Goal: Transaction & Acquisition: Download file/media

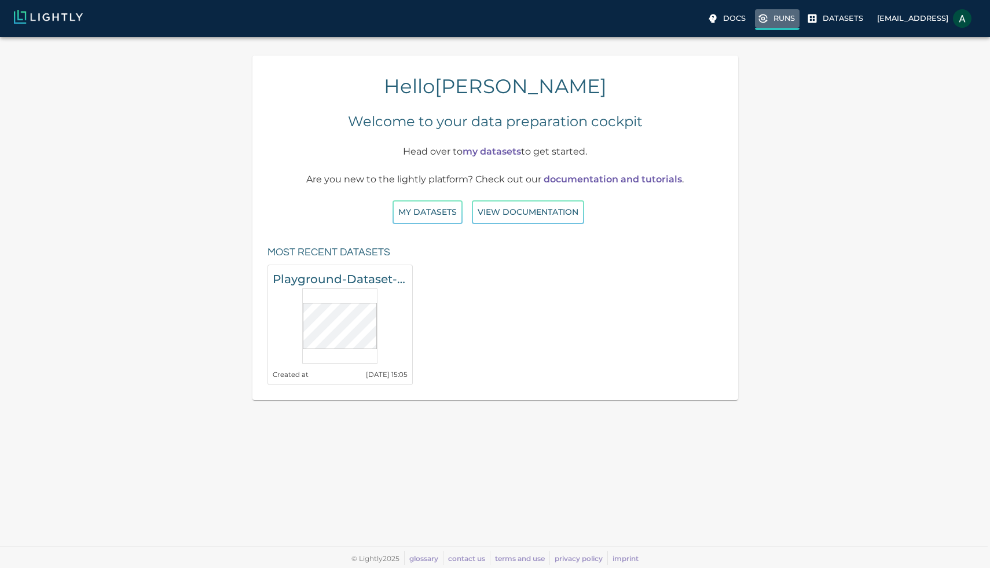
click at [757, 17] on icon at bounding box center [763, 19] width 12 height 12
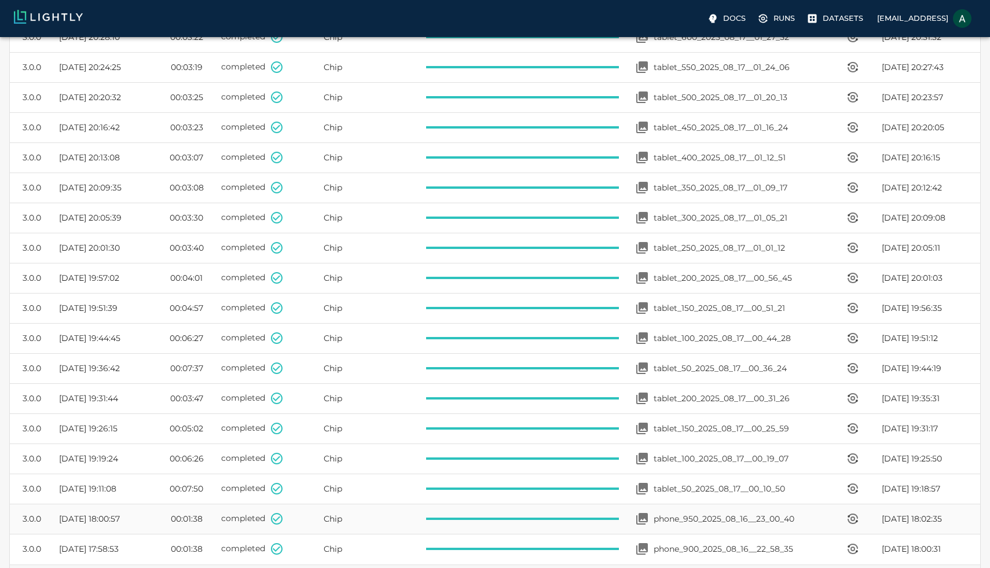
scroll to position [586, 0]
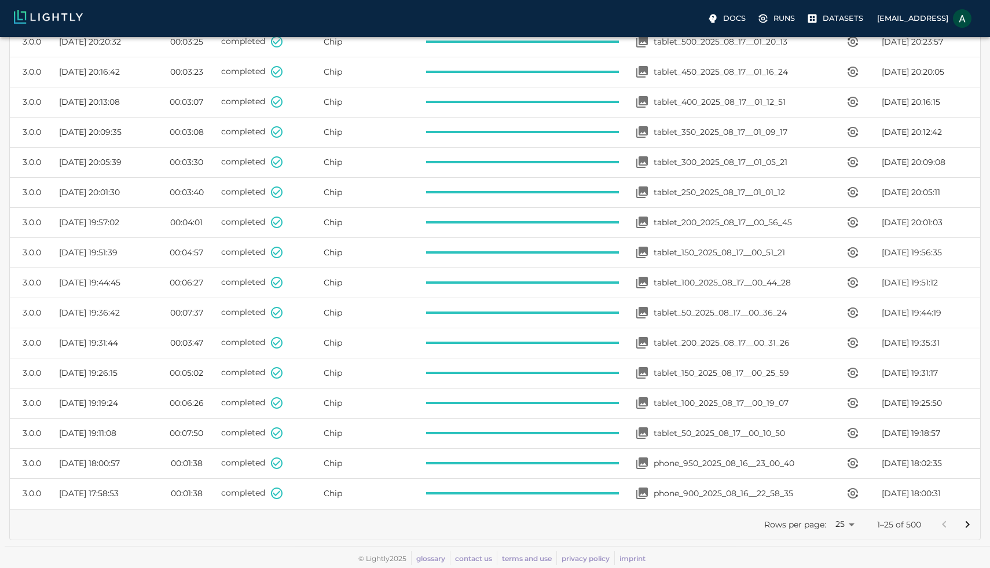
click at [843, 523] on body "Docs Runs Datasets aryan.behmardi@teknoir.ai My worker runs My workers Schedule…" at bounding box center [495, 9] width 990 height 1117
click at [848, 544] on li "100" at bounding box center [845, 543] width 35 height 21
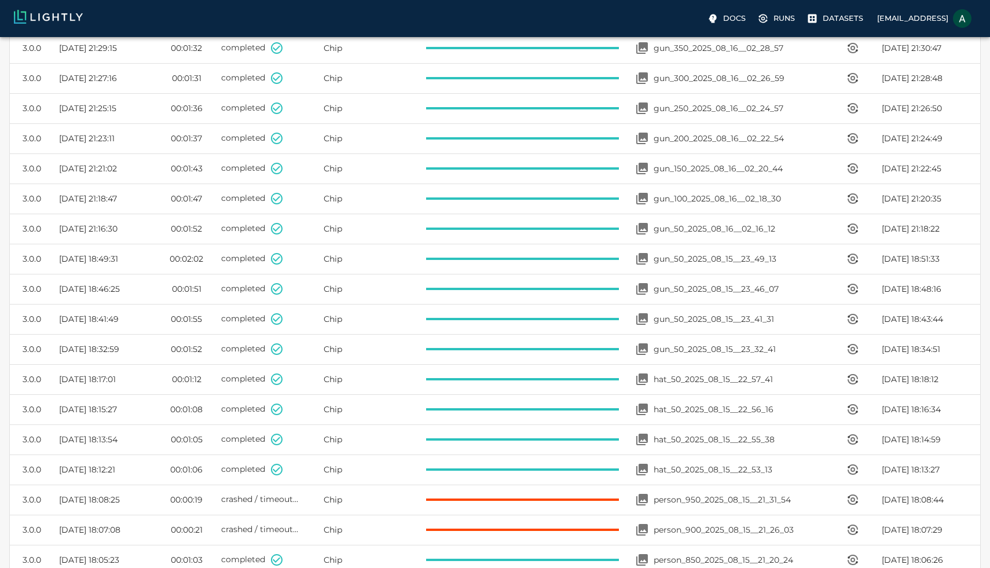
scroll to position [2844, 0]
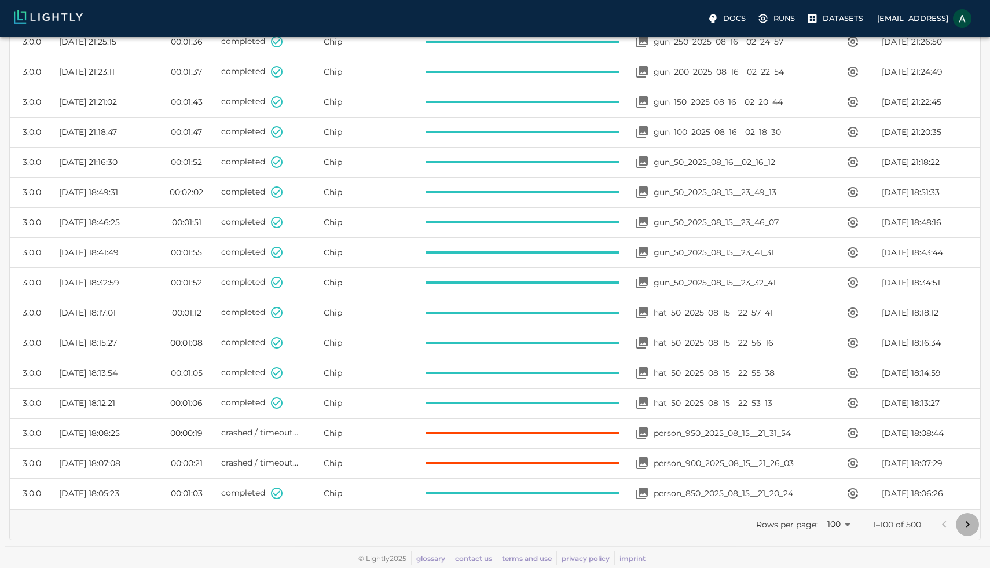
click at [970, 523] on icon "Go to next page" at bounding box center [967, 524] width 14 height 14
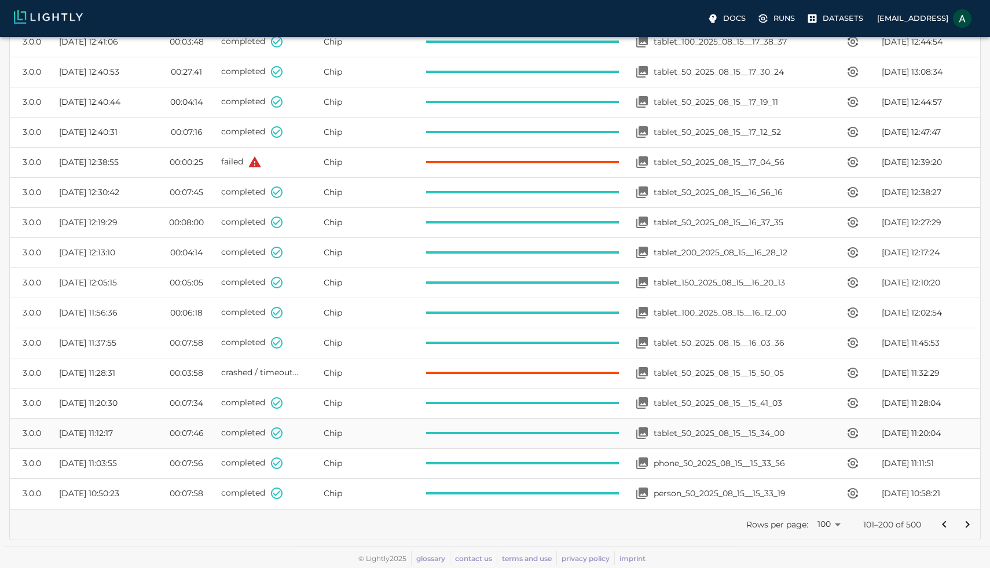
scroll to position [2840, 0]
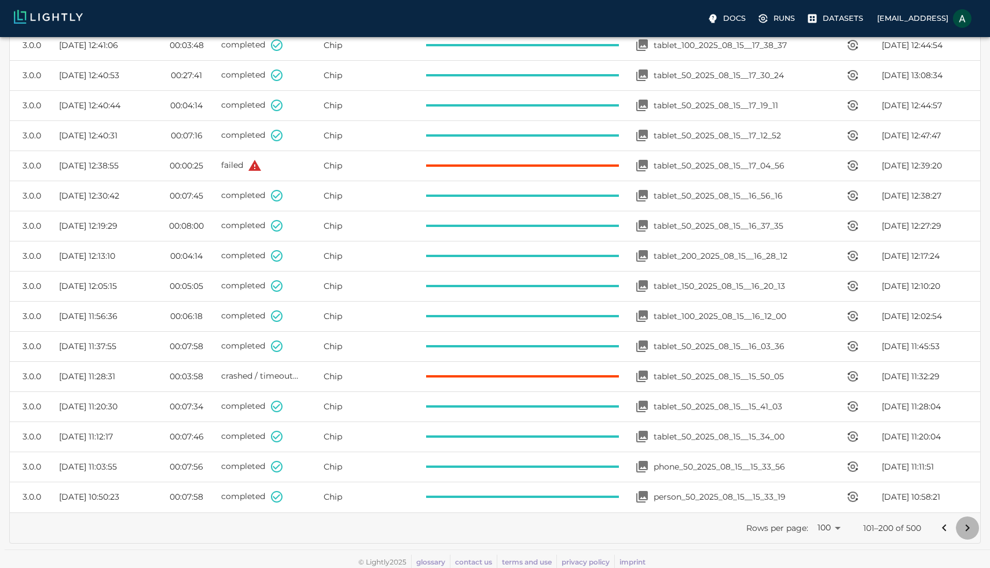
click at [964, 523] on icon "Go to next page" at bounding box center [967, 528] width 14 height 14
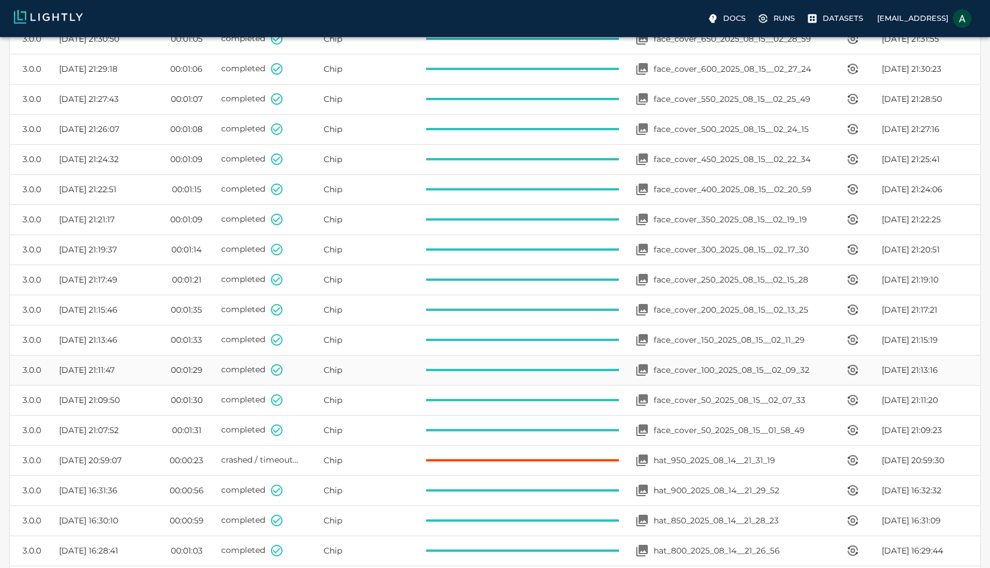
scroll to position [2063, 0]
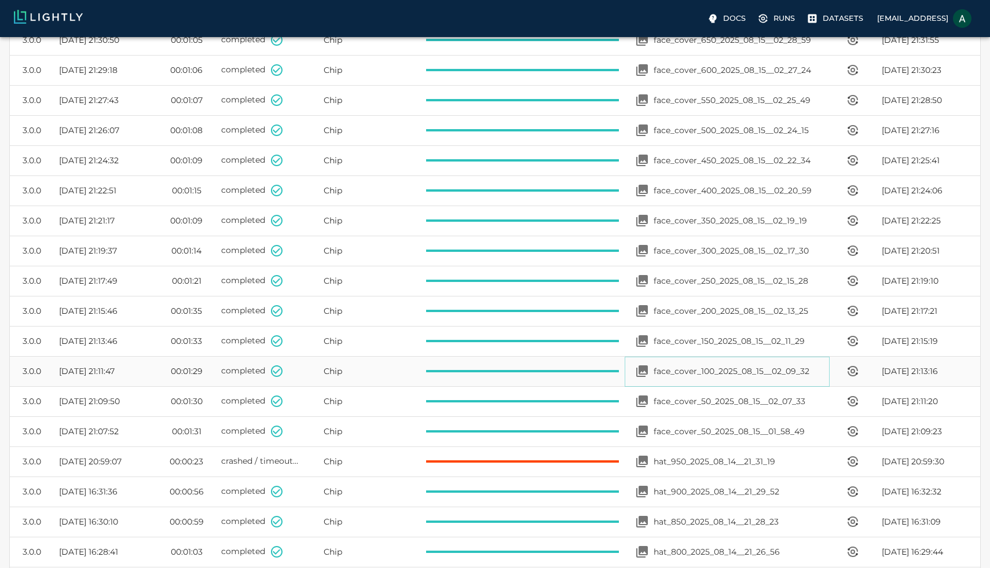
click at [704, 380] on div "face_cover_100_2025_08_15__02_09_32" at bounding box center [719, 370] width 179 height 23
click at [846, 370] on icon "View worker run detail" at bounding box center [853, 371] width 14 height 14
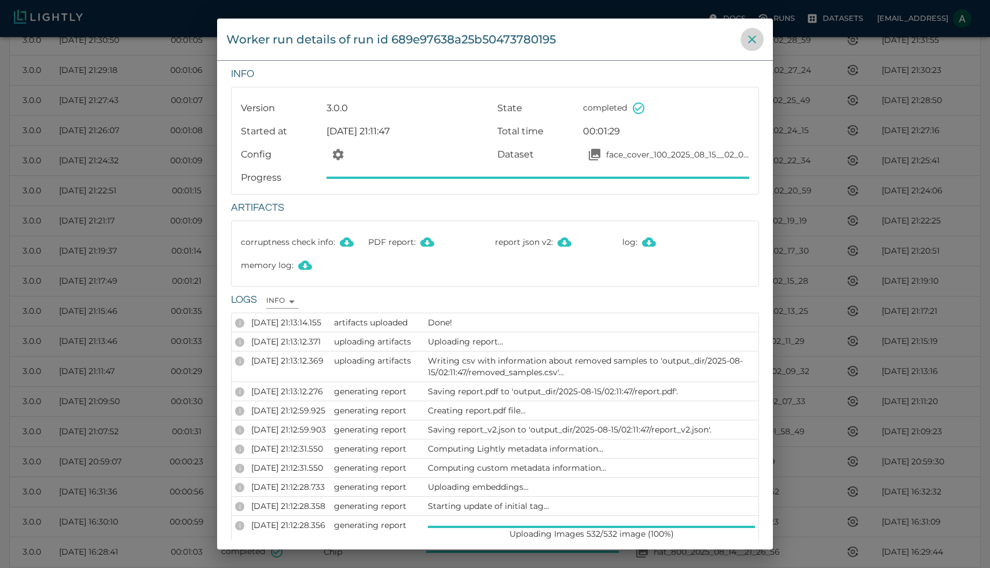
click at [750, 43] on icon "close" at bounding box center [752, 39] width 14 height 14
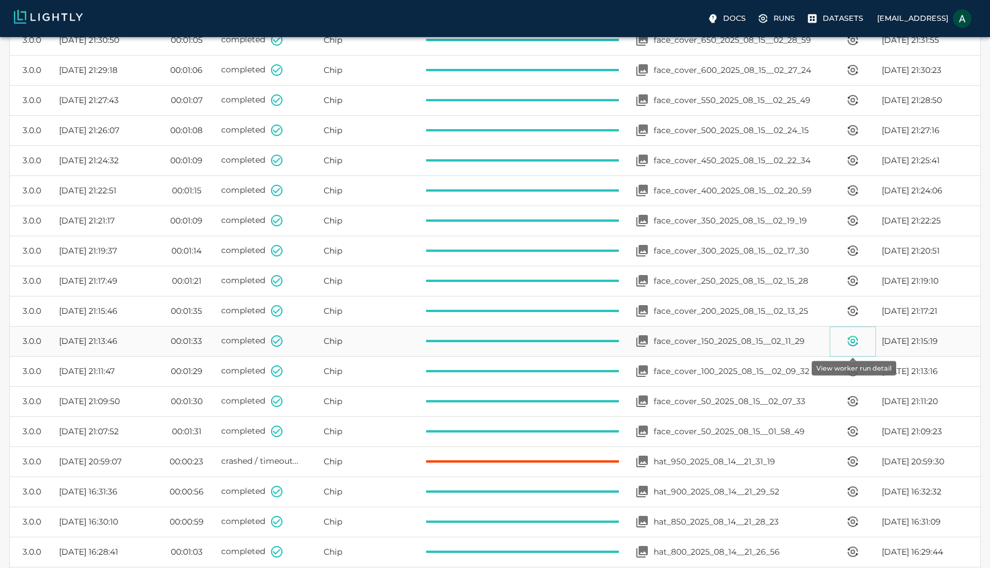
click at [856, 340] on icon "View worker run detail" at bounding box center [853, 341] width 14 height 14
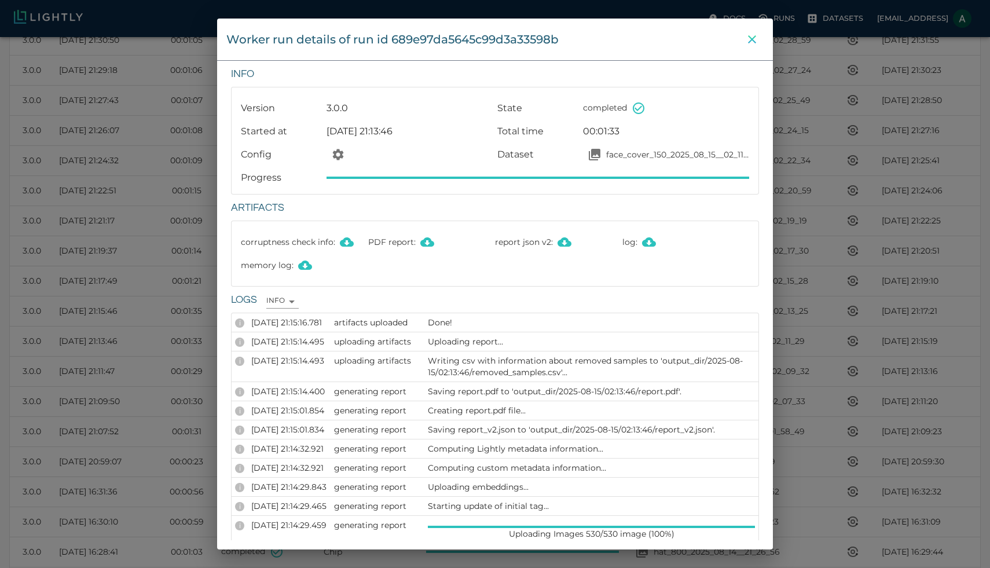
click at [753, 41] on icon "close" at bounding box center [752, 39] width 8 height 8
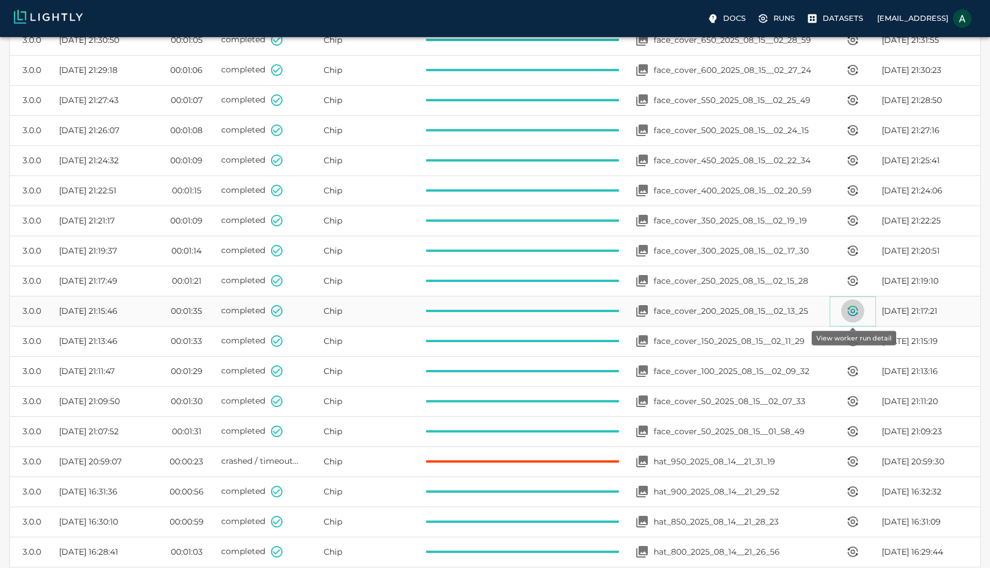
click at [856, 314] on icon "View worker run detail" at bounding box center [853, 311] width 14 height 14
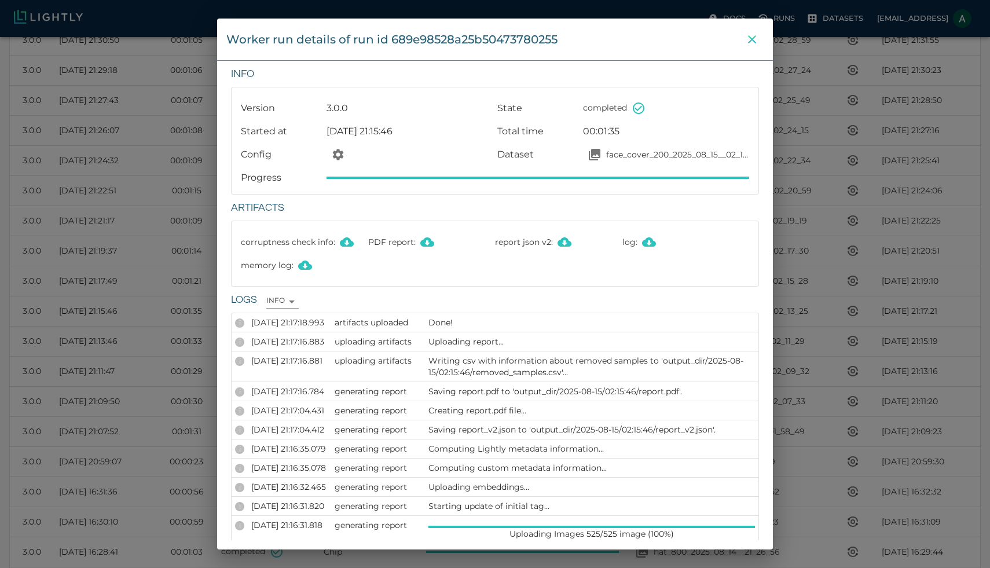
click at [751, 36] on icon "close" at bounding box center [752, 39] width 14 height 14
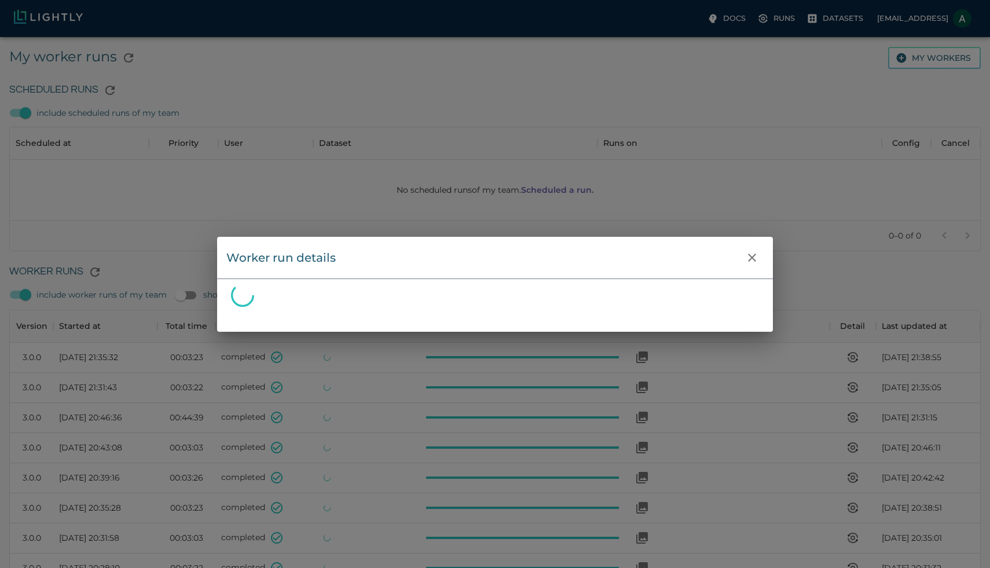
scroll to position [785, 970]
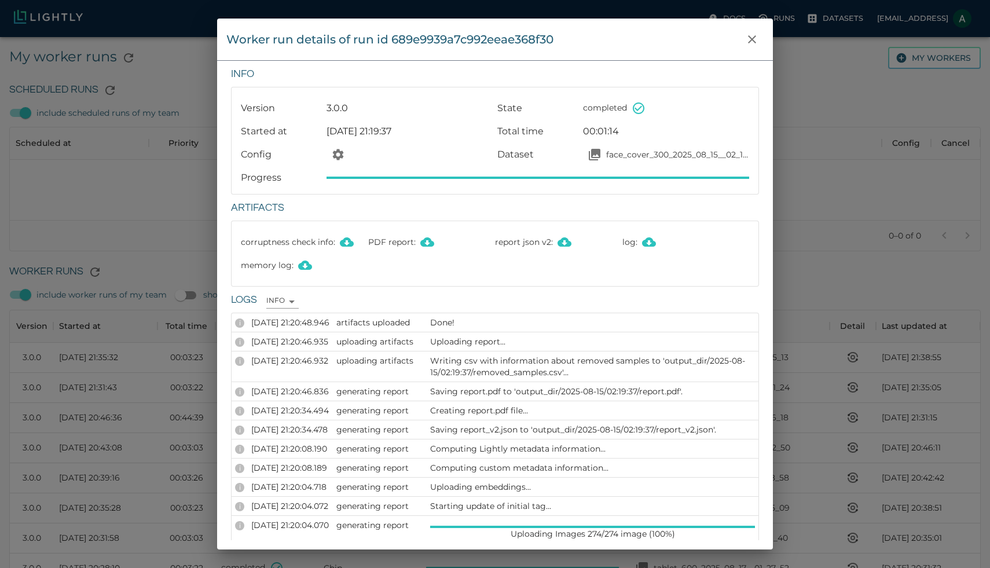
click at [669, 155] on p "face_cover_300_2025_08_15__02_17_30" at bounding box center [677, 155] width 143 height 12
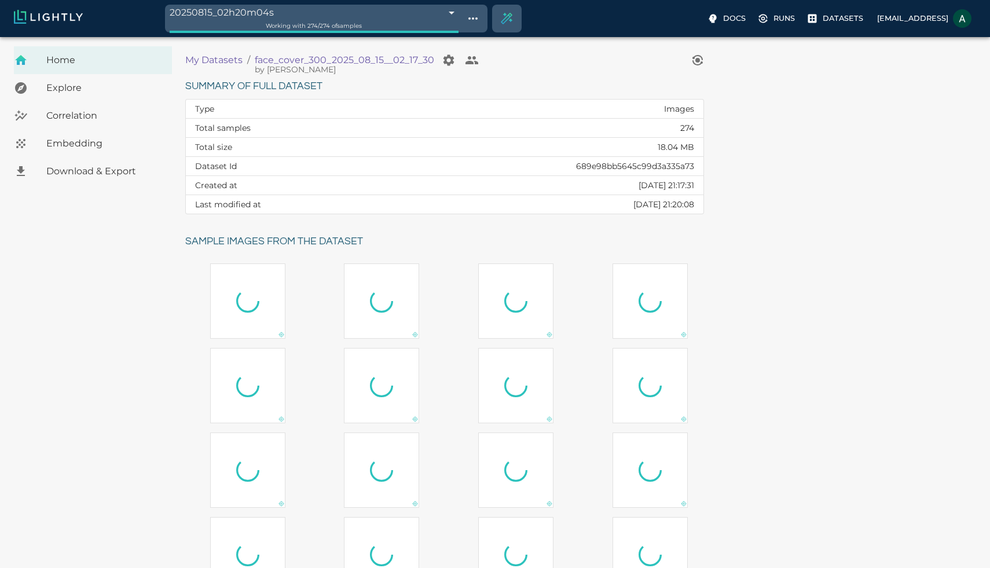
click at [140, 174] on span "Download & Export" at bounding box center [104, 171] width 116 height 14
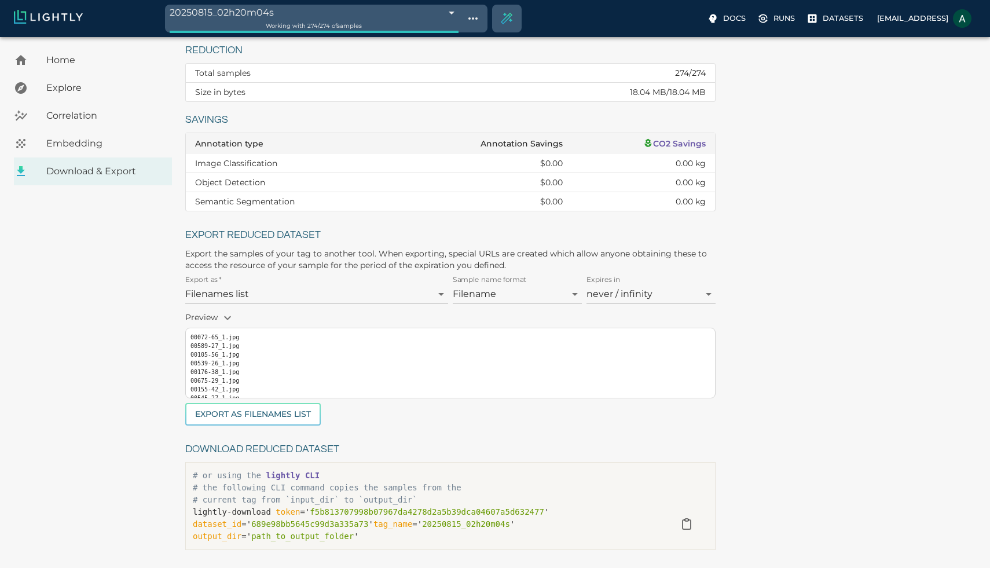
scroll to position [113, 0]
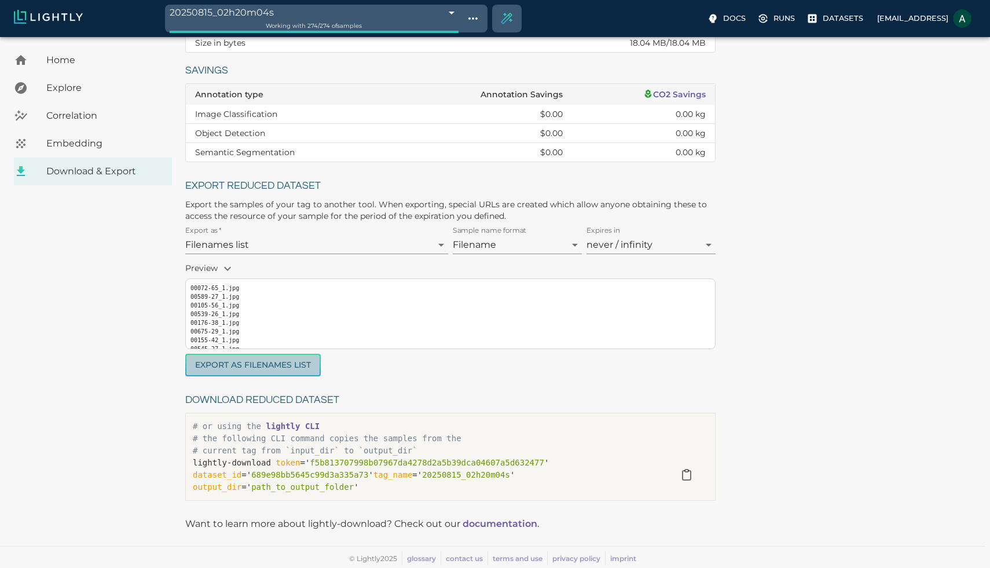
click at [295, 366] on button "Export as Filenames list" at bounding box center [252, 365] width 135 height 23
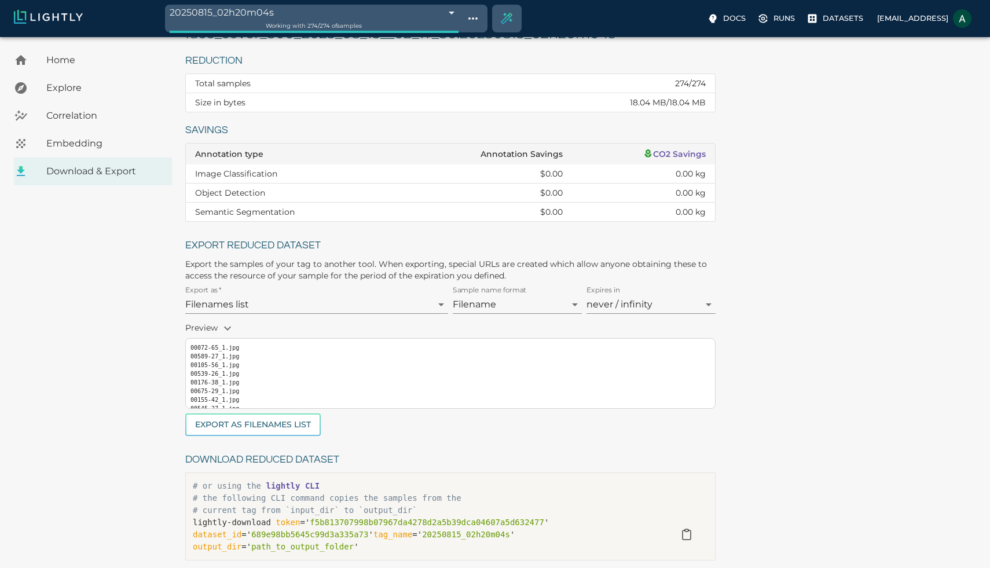
scroll to position [0, 0]
